Goal: Information Seeking & Learning: Learn about a topic

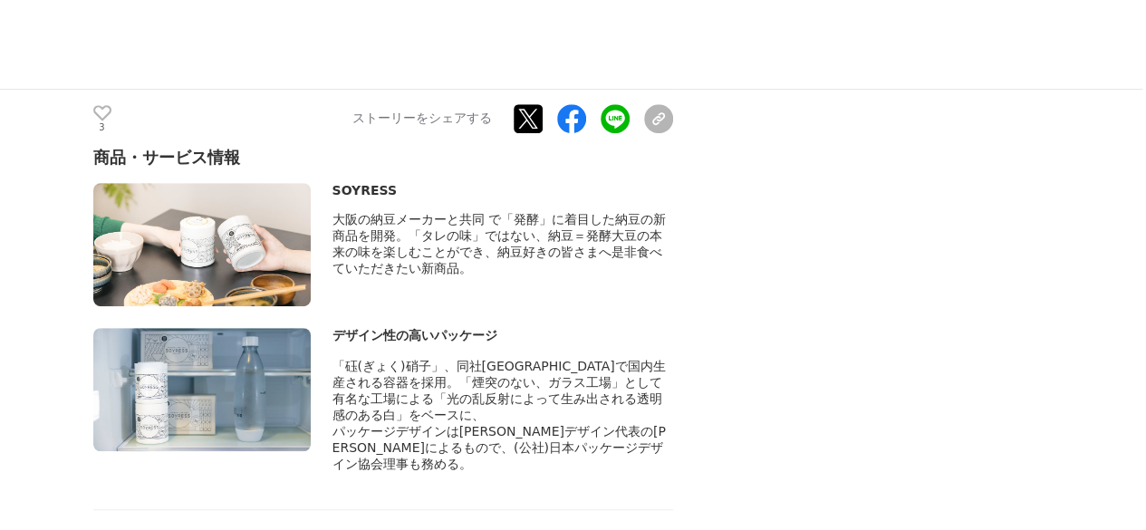
scroll to position [7250, 0]
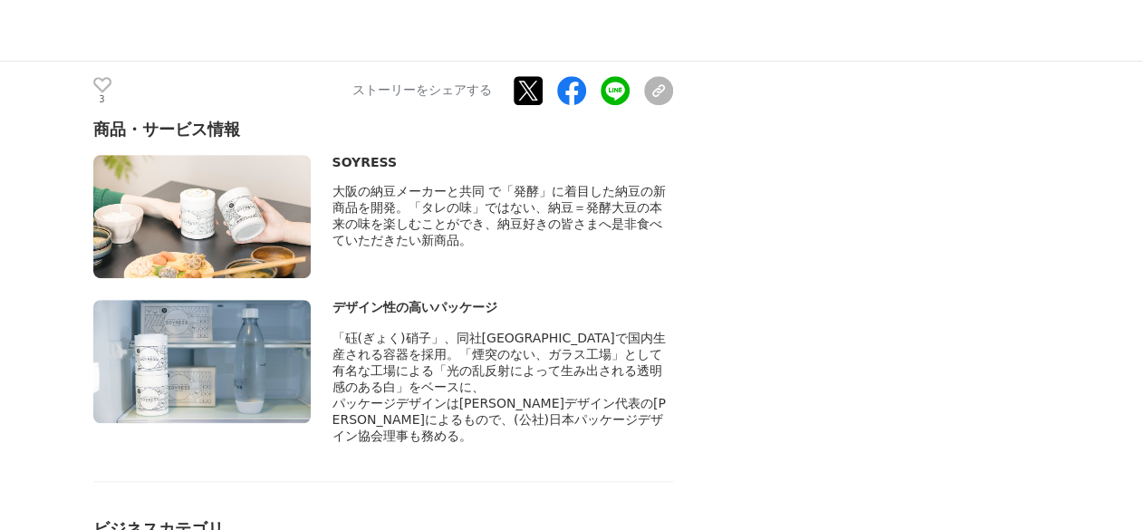
click at [184, 303] on img at bounding box center [201, 361] width 217 height 123
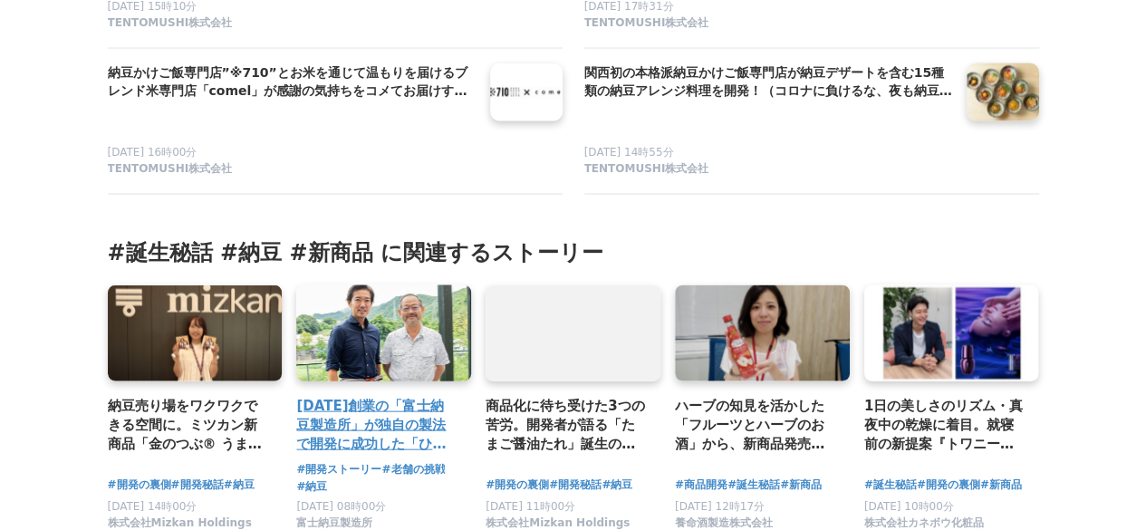
scroll to position [8699, 0]
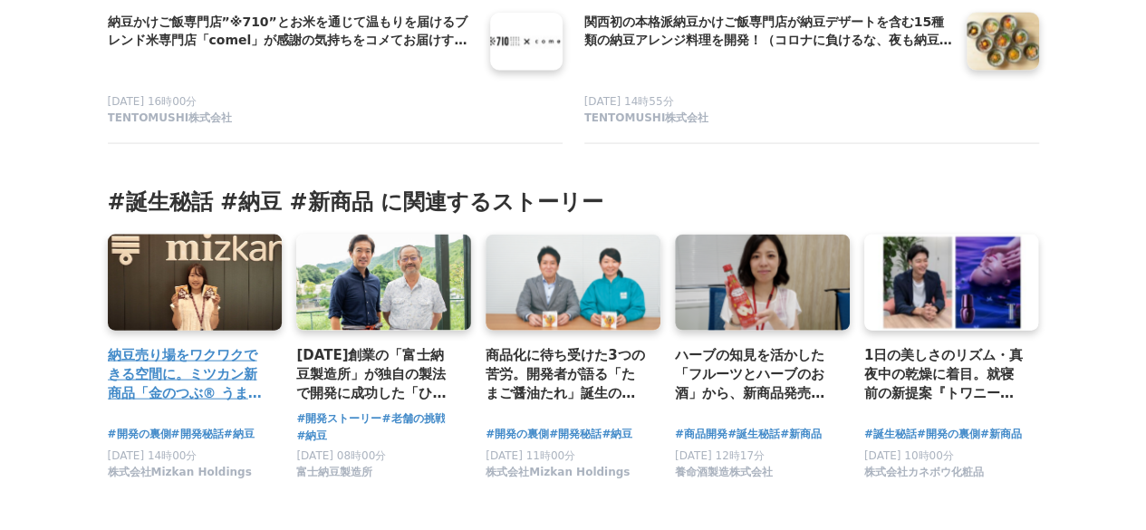
click at [225, 273] on link at bounding box center [194, 282] width 183 height 101
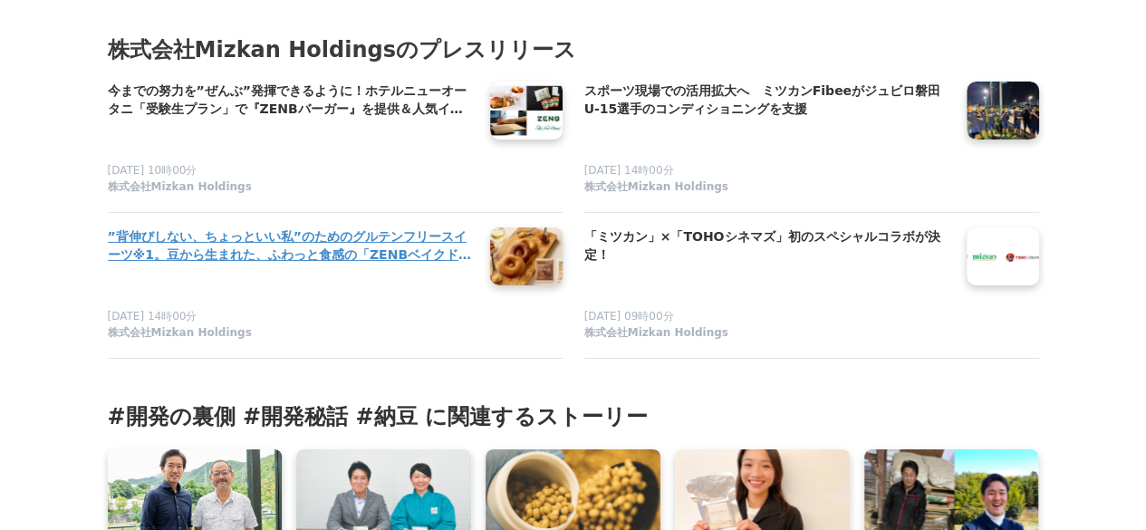
scroll to position [6525, 0]
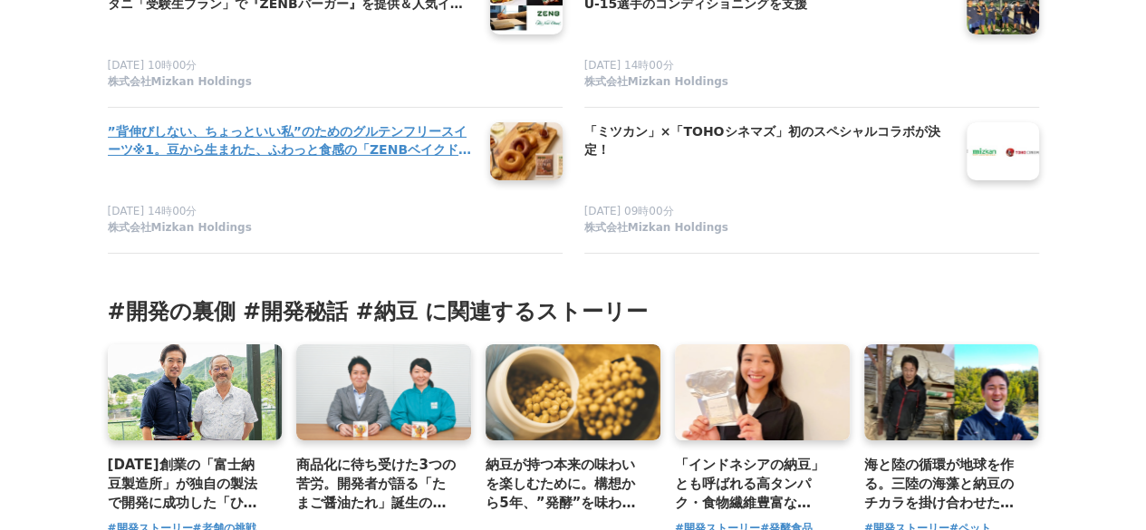
click at [264, 159] on h4 "”背伸びしない、ちょっといい私”のためのグルテンフリースイーツ※1。豆から生まれた、ふわっと食感の「ZENBベイクド ドーナツ」を新発売" at bounding box center [292, 140] width 368 height 37
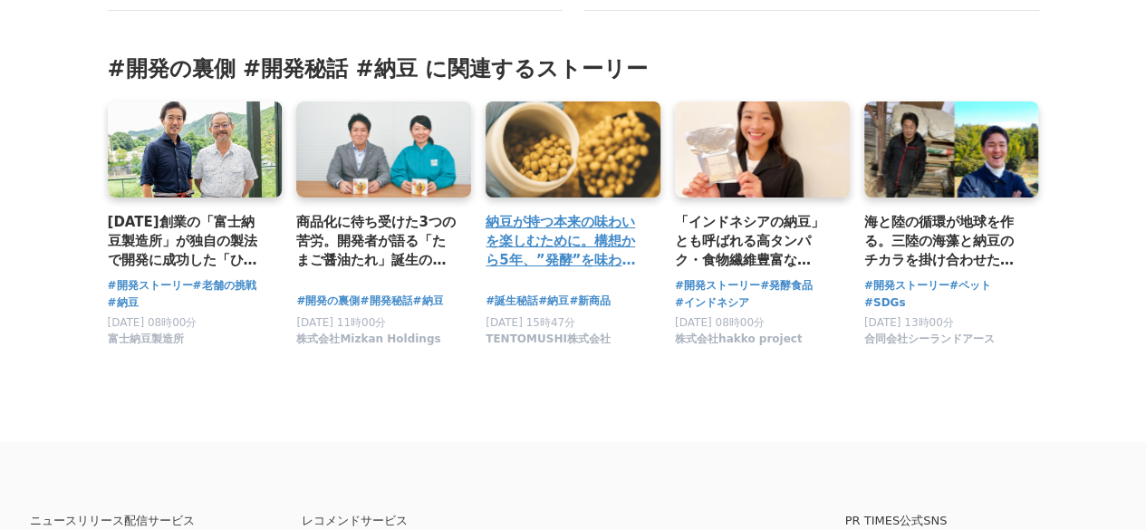
scroll to position [6796, 0]
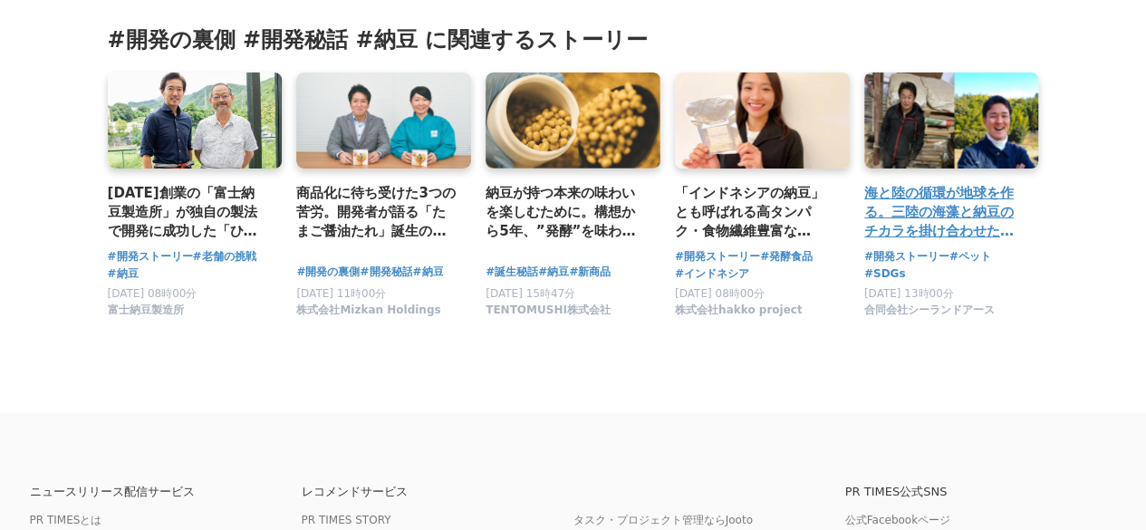
click at [1012, 170] on link at bounding box center [951, 120] width 183 height 101
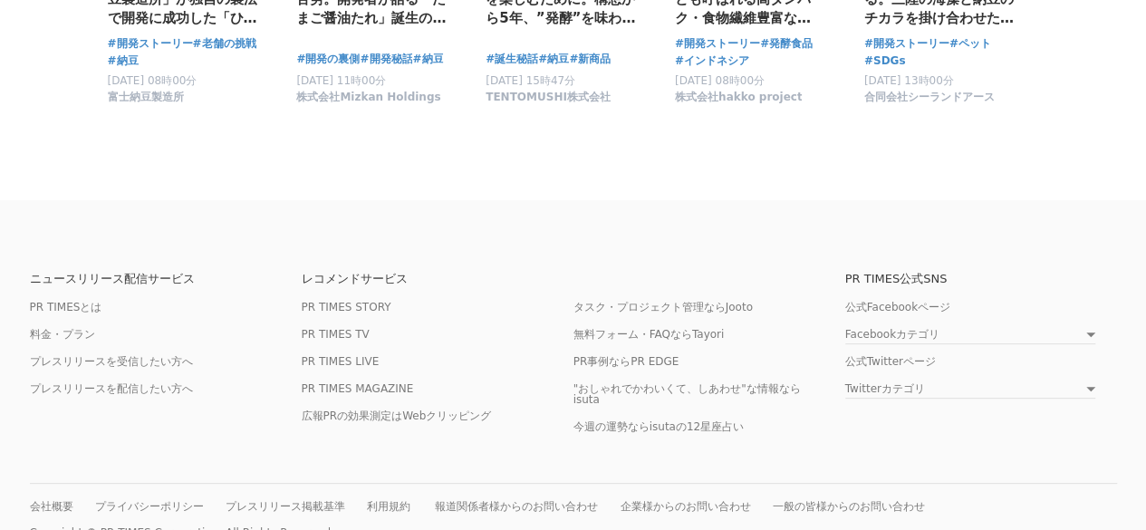
scroll to position [6919, 0]
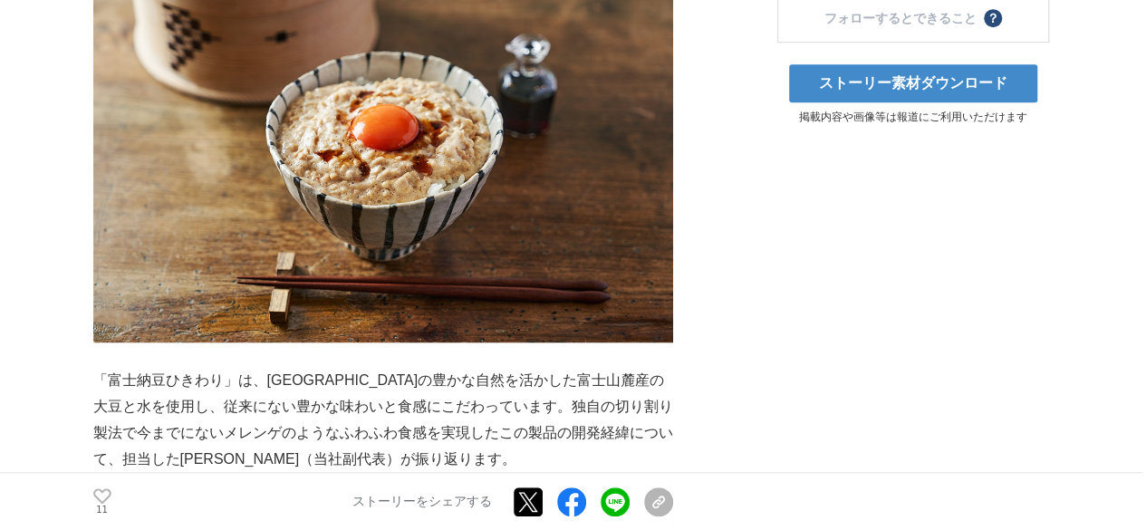
scroll to position [362, 0]
